Goal: Navigation & Orientation: Find specific page/section

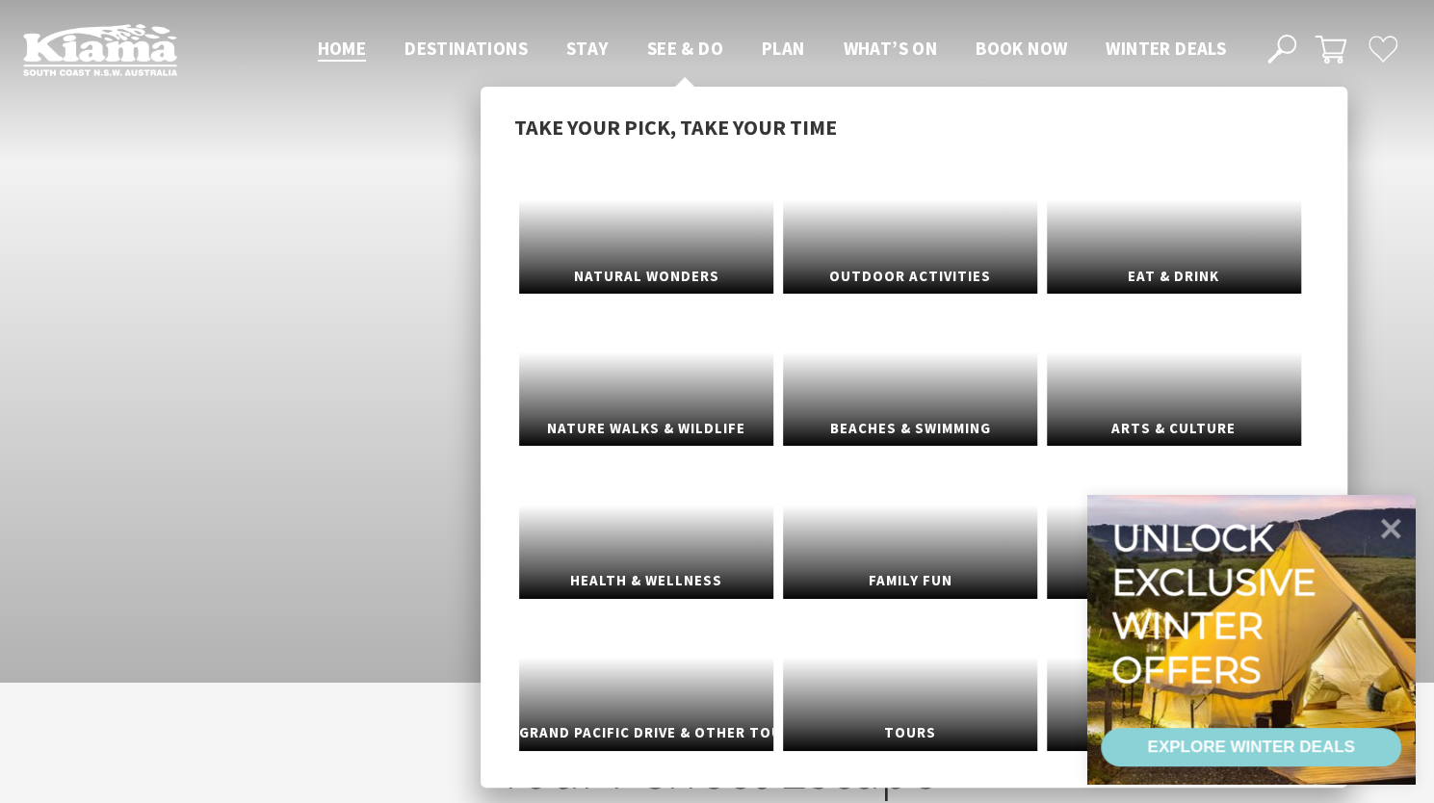
scroll to position [29, 1448]
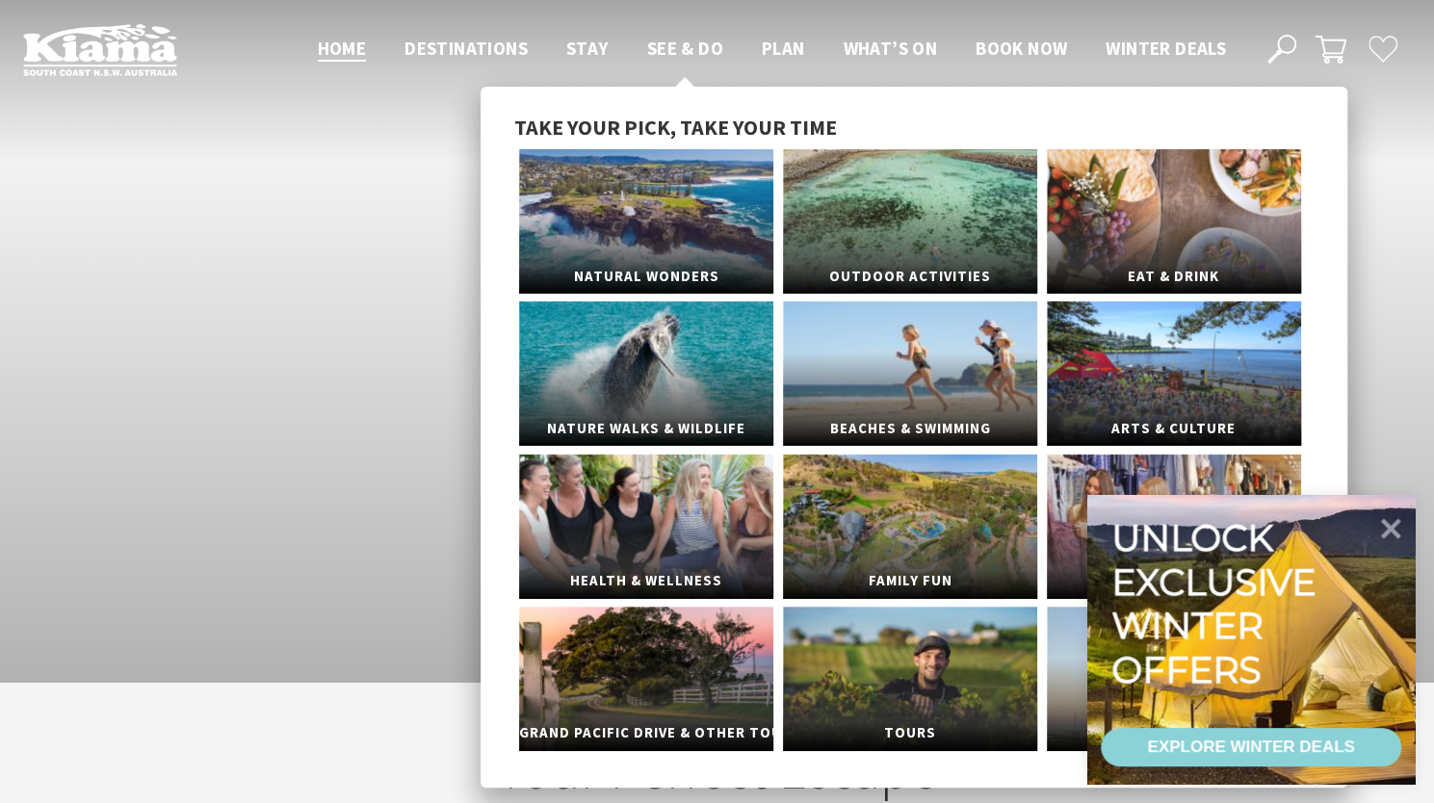
click at [671, 53] on span "See & Do" at bounding box center [685, 48] width 76 height 23
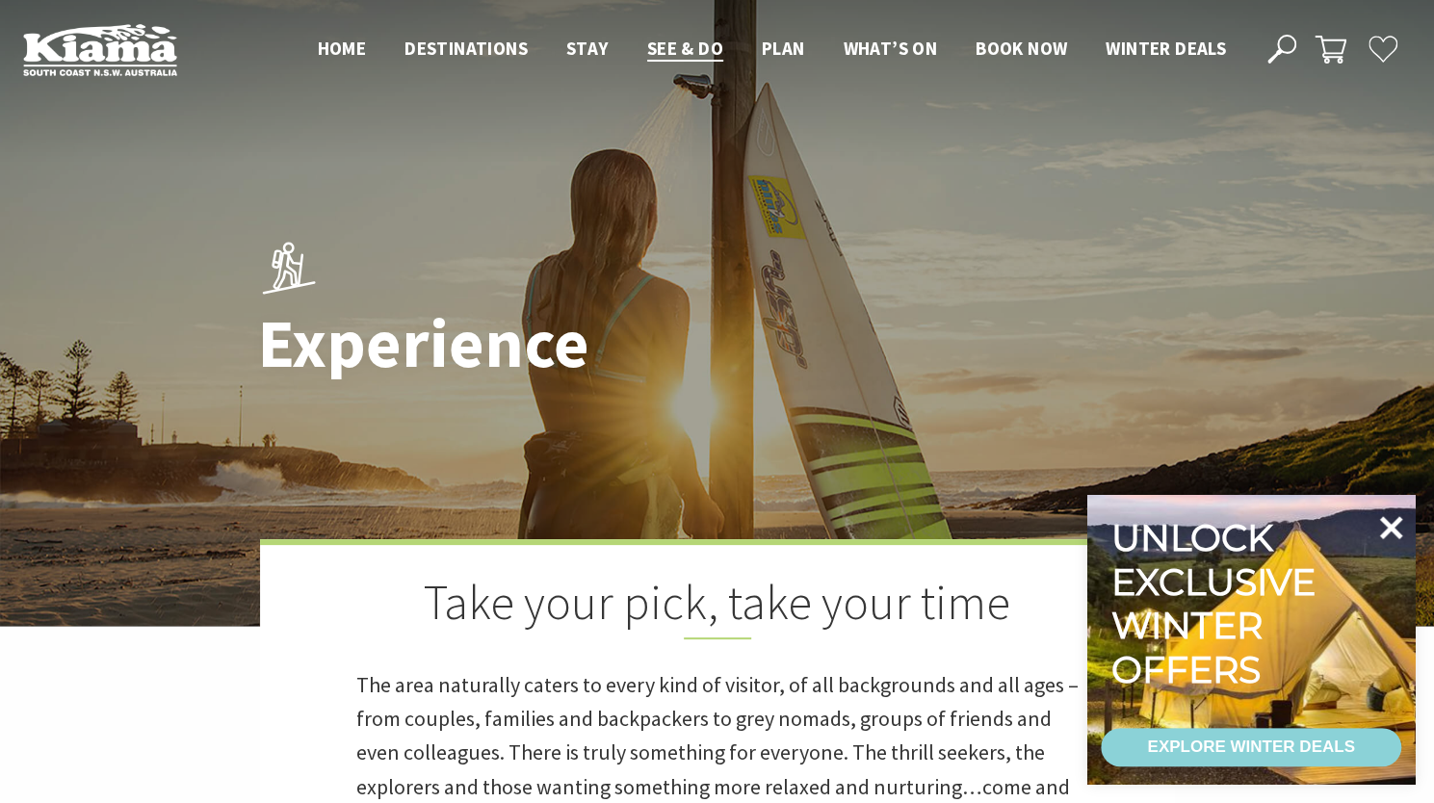
click at [1392, 532] on icon at bounding box center [1392, 527] width 23 height 23
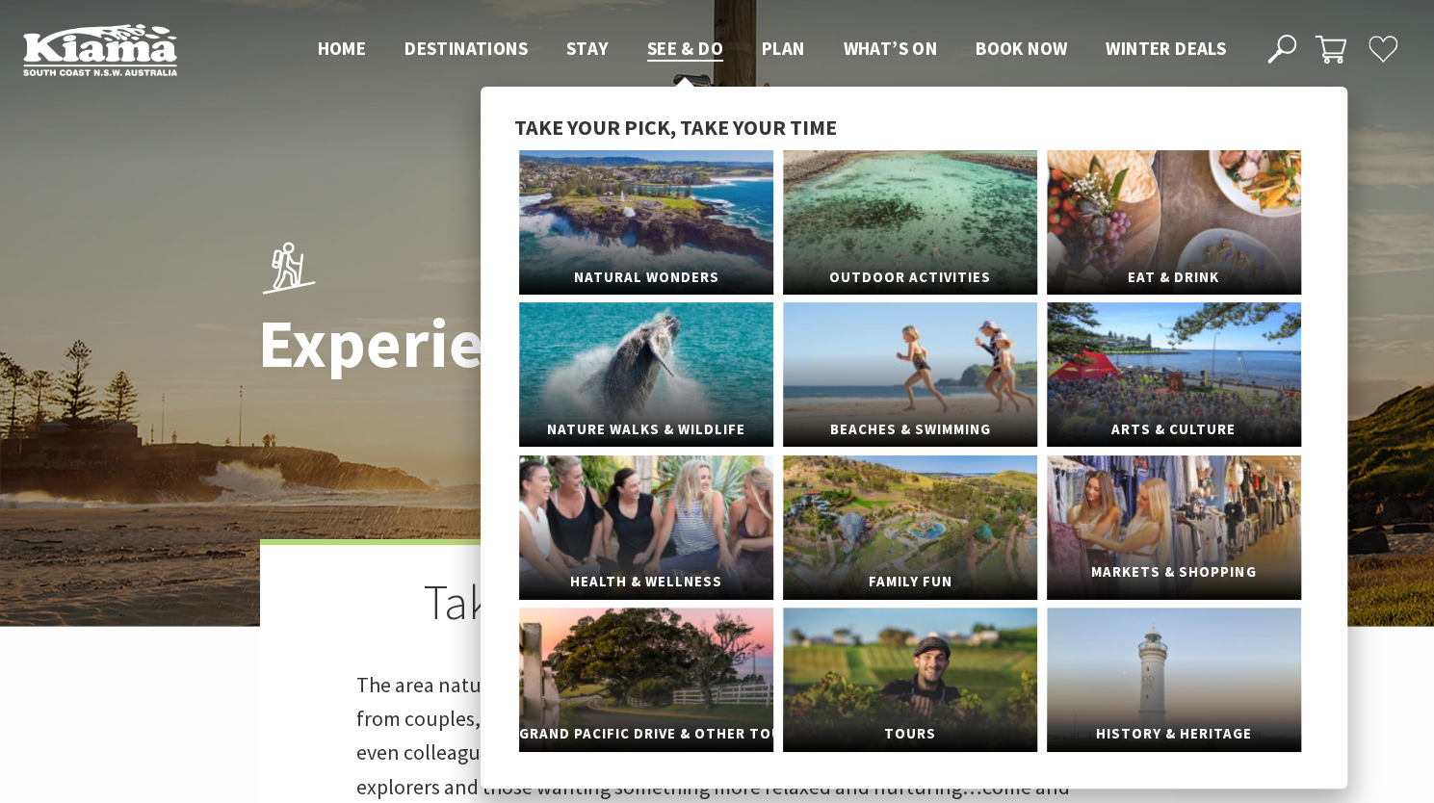
click at [1103, 485] on link "Markets & Shopping" at bounding box center [1174, 528] width 254 height 145
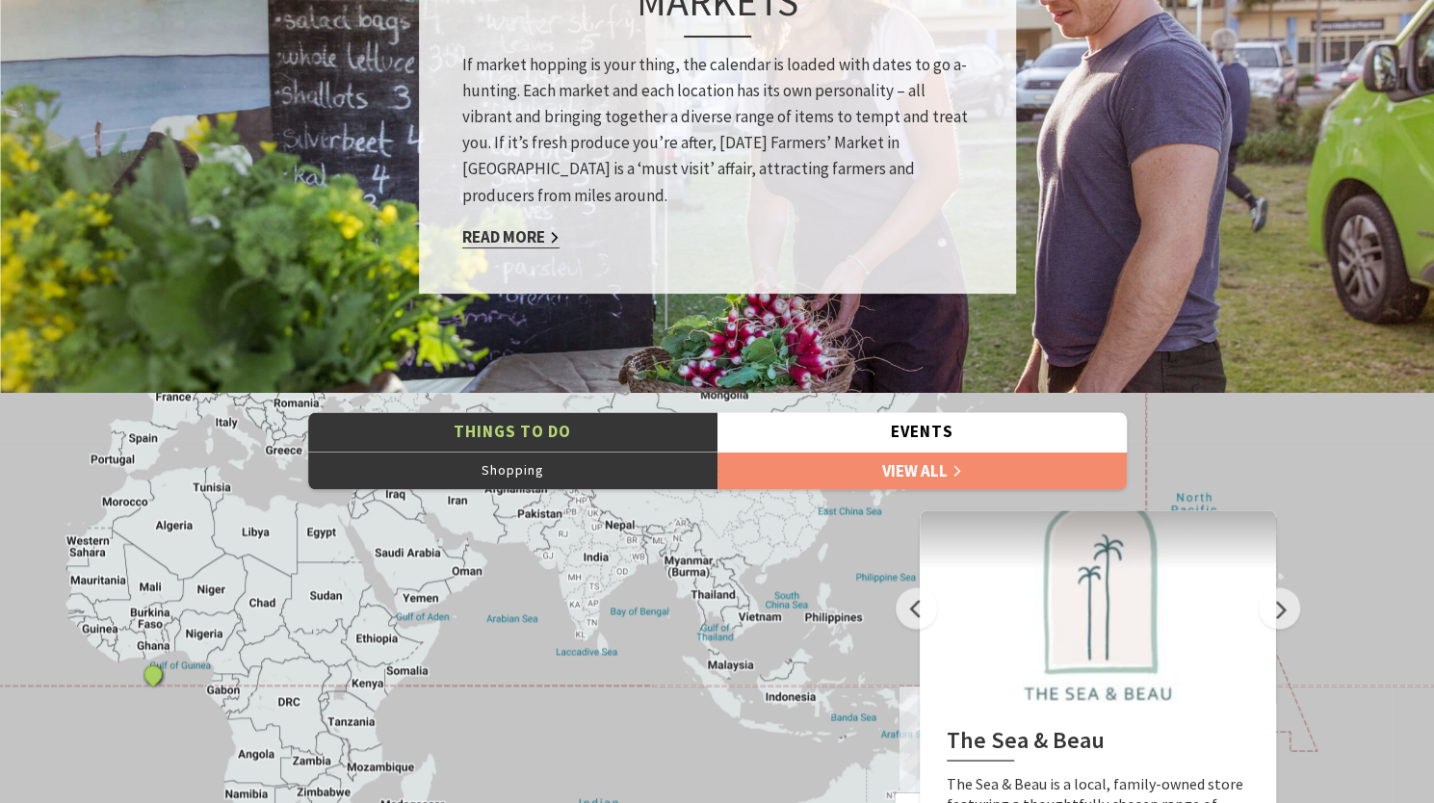
scroll to position [1492, 0]
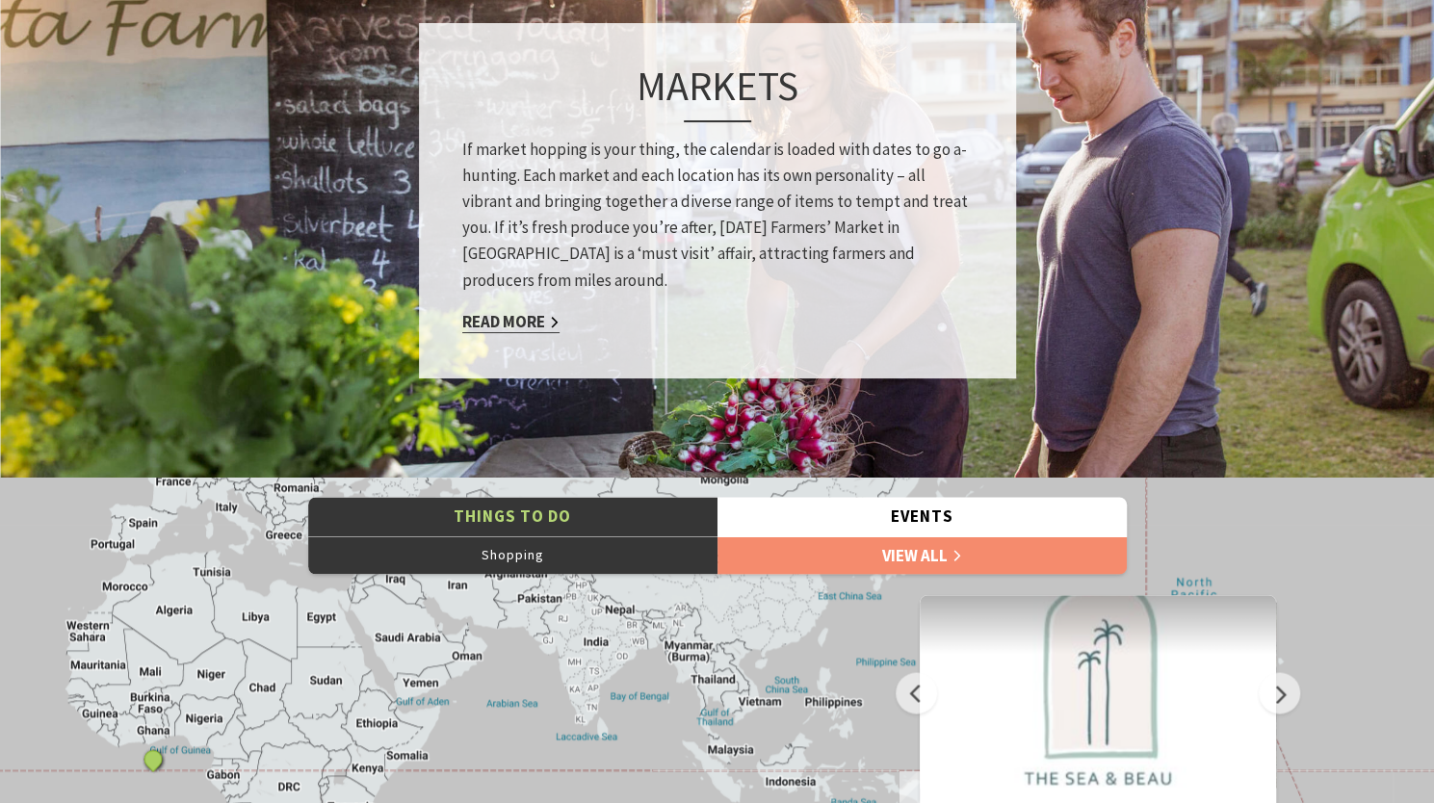
click at [507, 319] on link "Read More" at bounding box center [510, 321] width 97 height 22
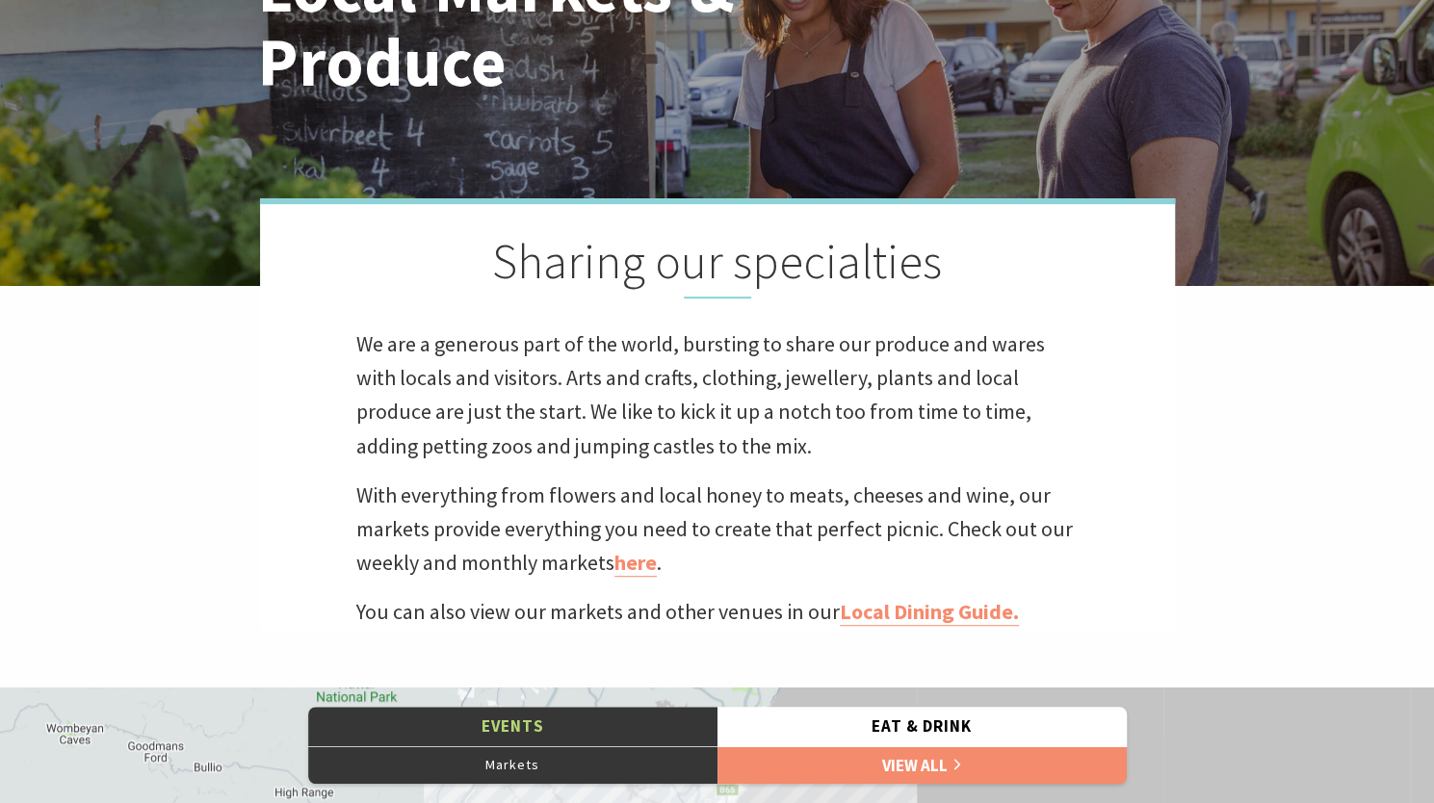
scroll to position [340, 0]
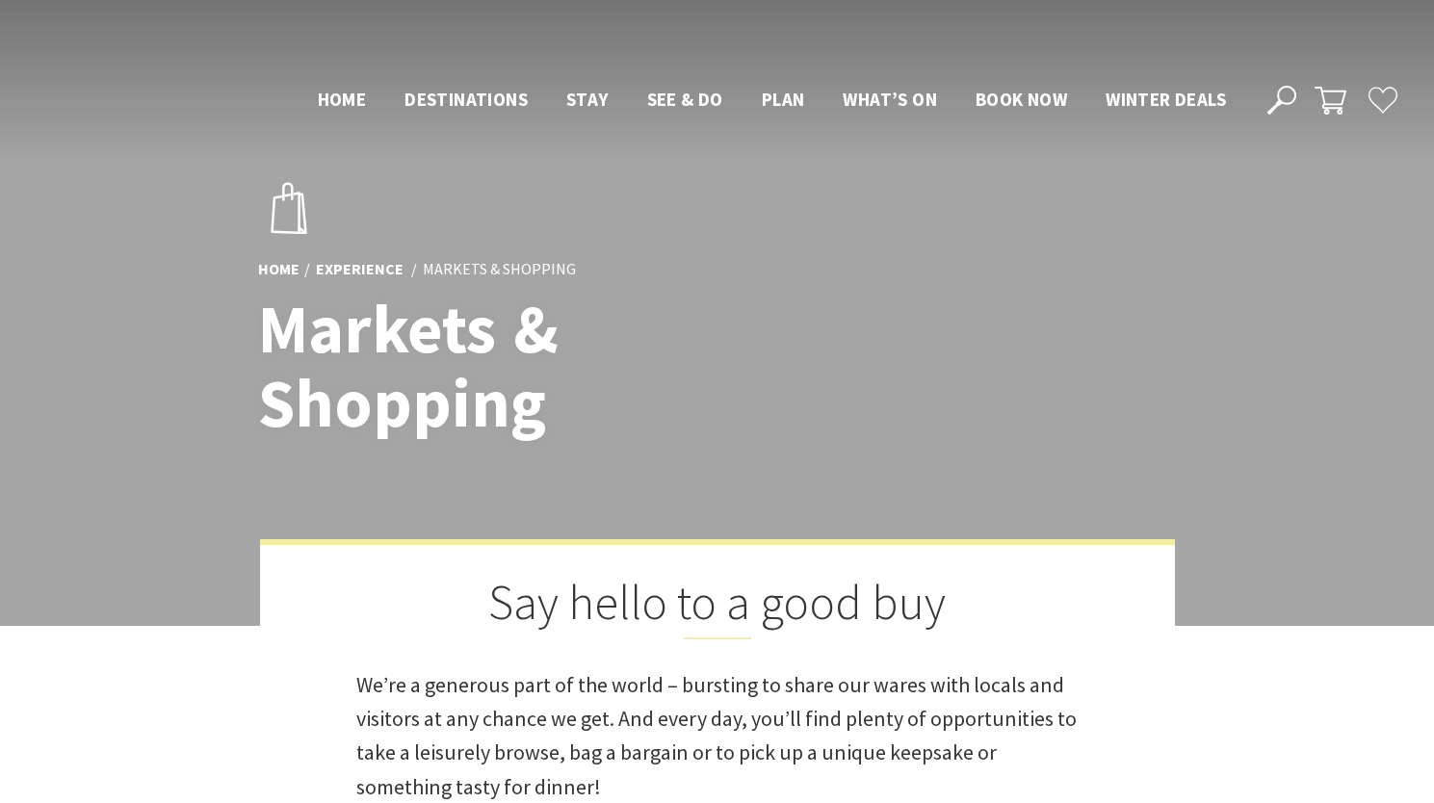
scroll to position [1492, 0]
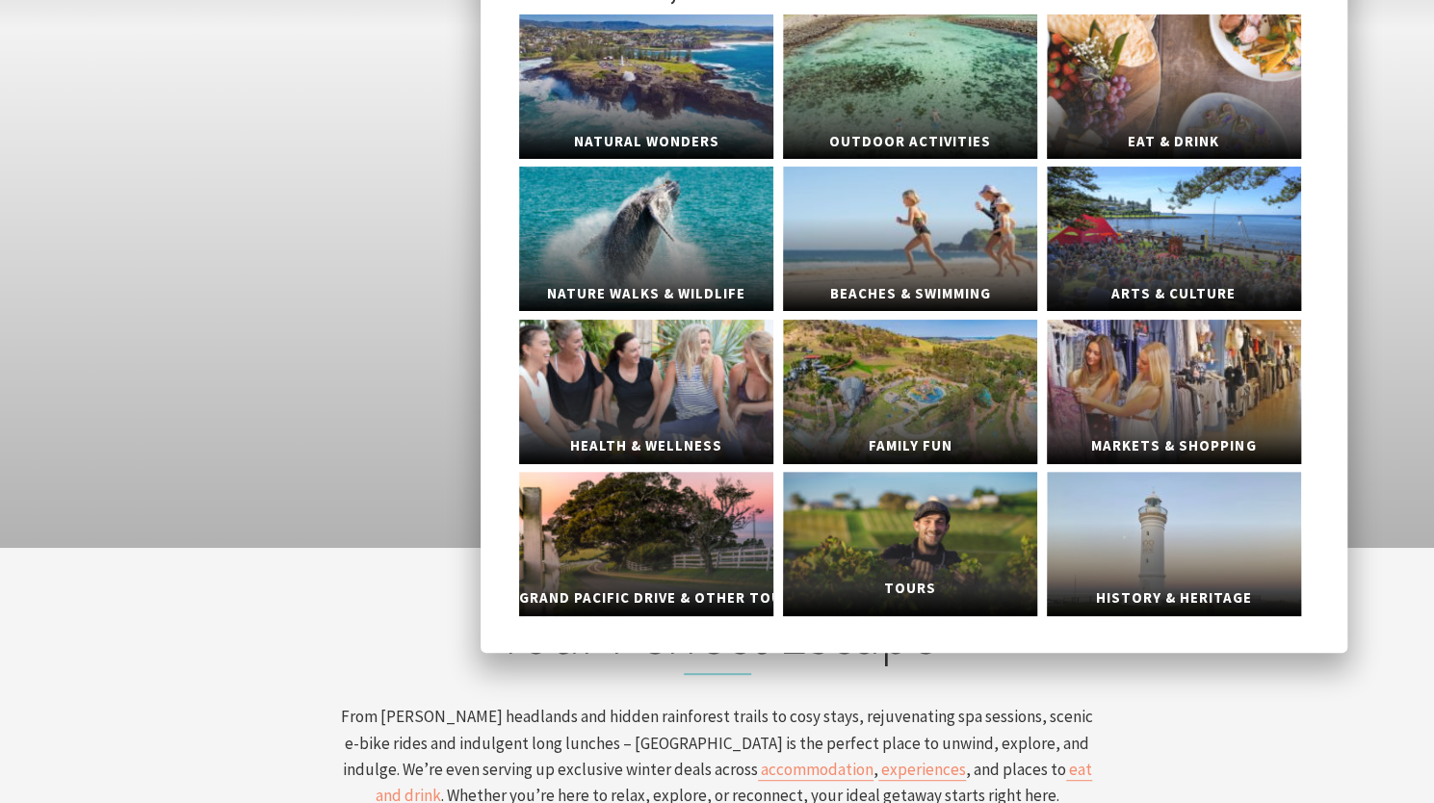
scroll to position [144, 0]
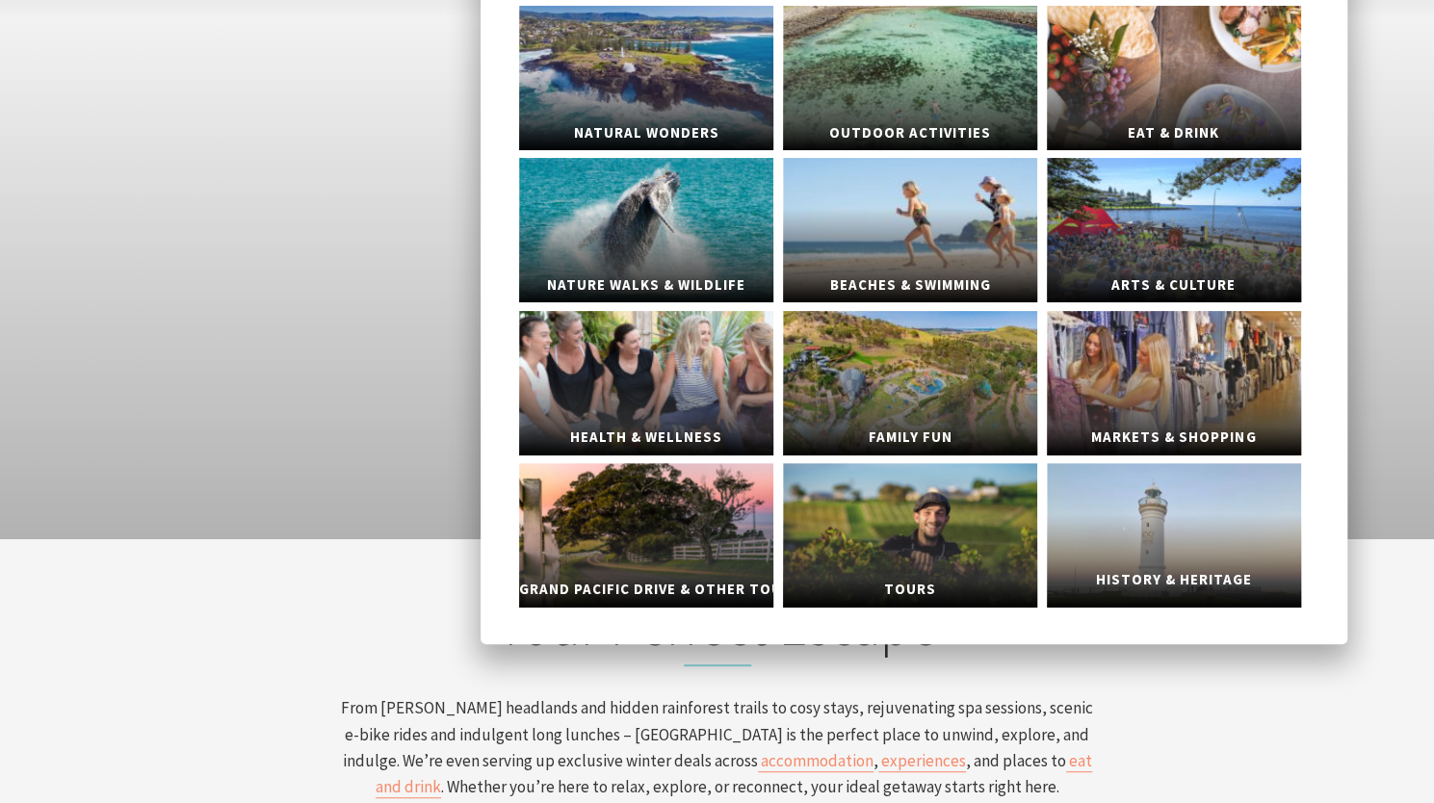
click at [1122, 557] on link "History & Heritage" at bounding box center [1174, 535] width 254 height 145
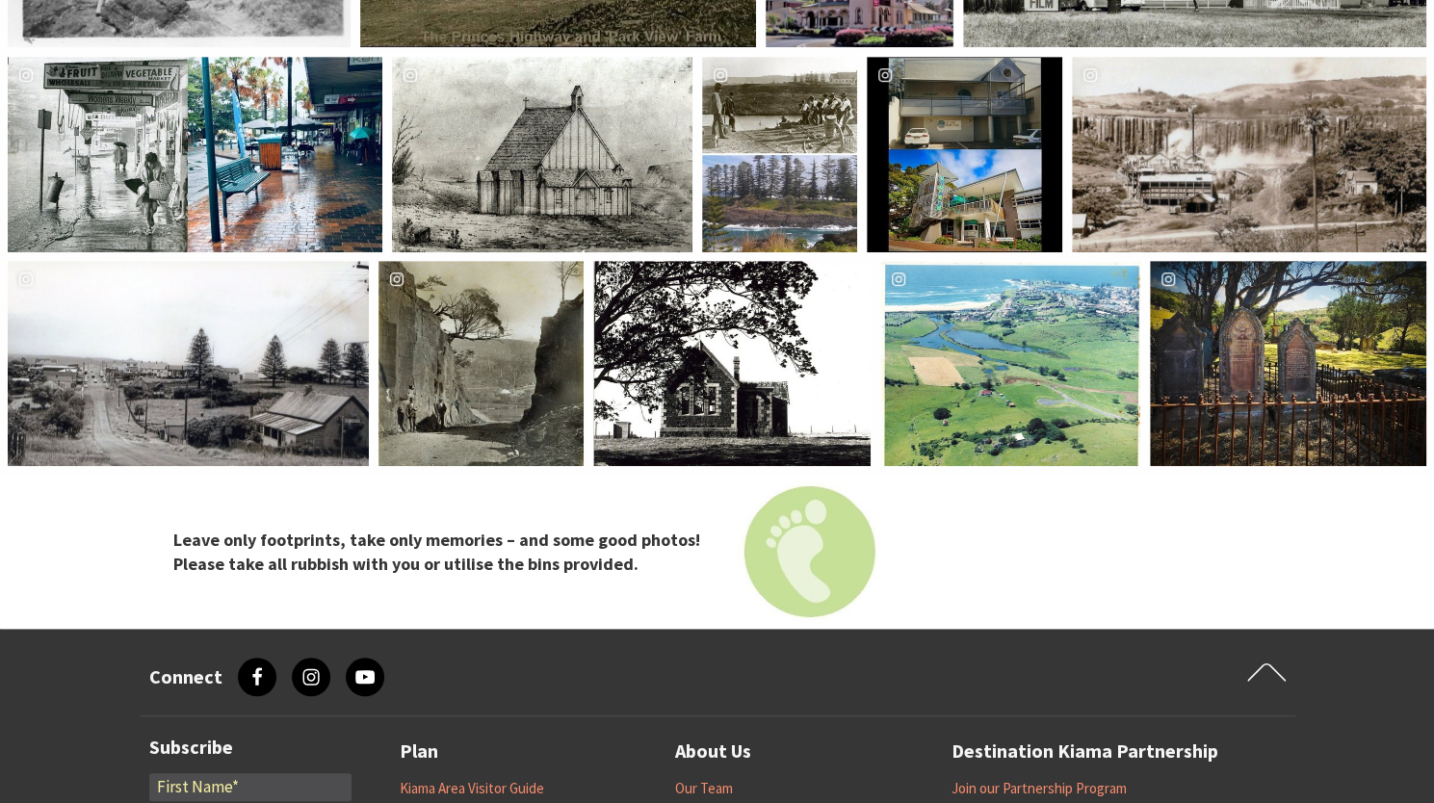
scroll to position [4825, 0]
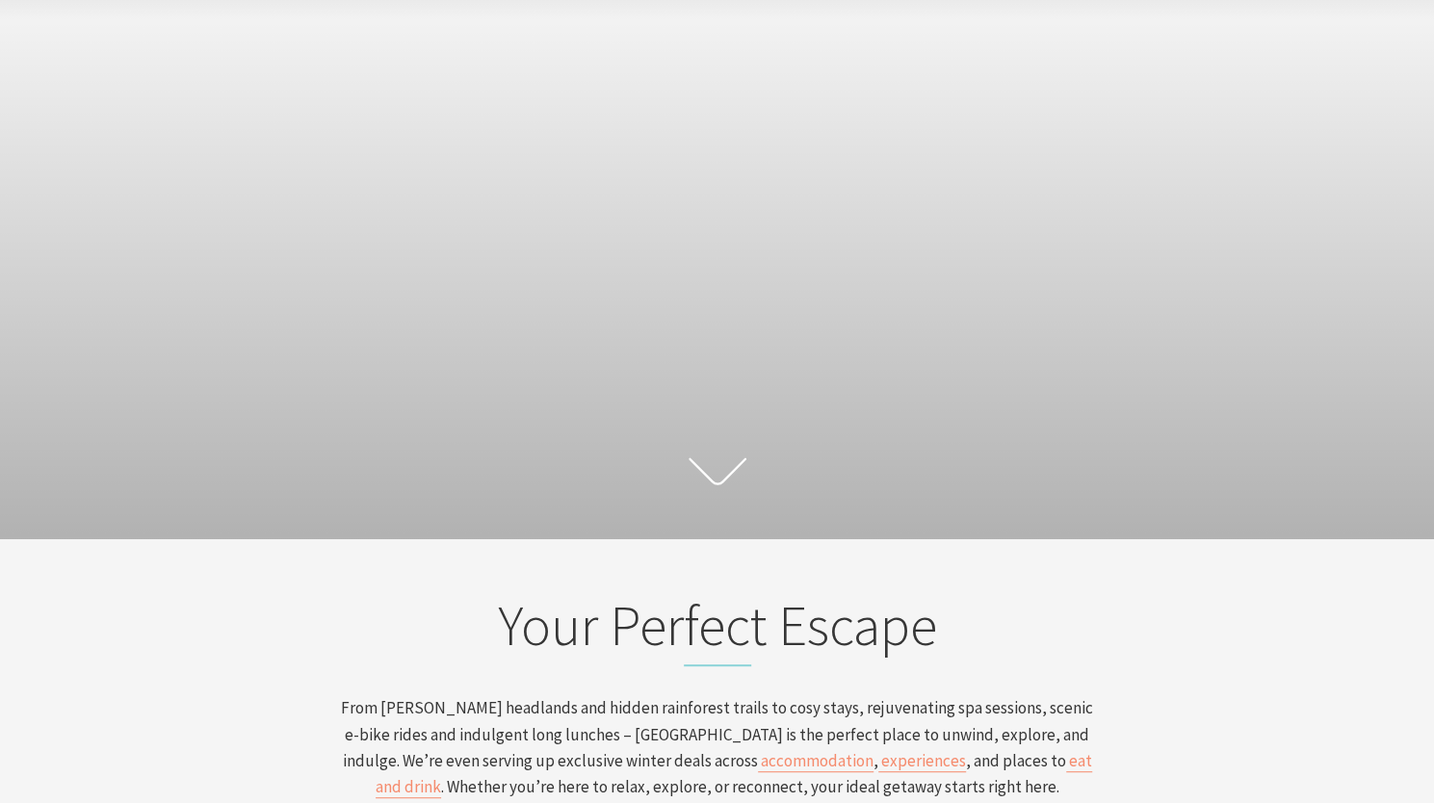
scroll to position [324, 1448]
